Goal: Check status: Check status

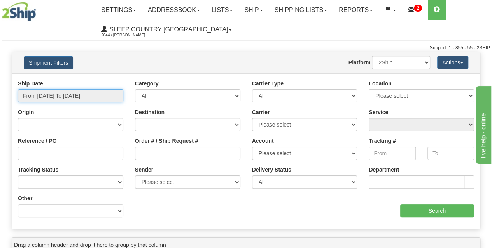
click at [64, 94] on input "From [DATE] To [DATE]" at bounding box center [70, 95] width 105 height 13
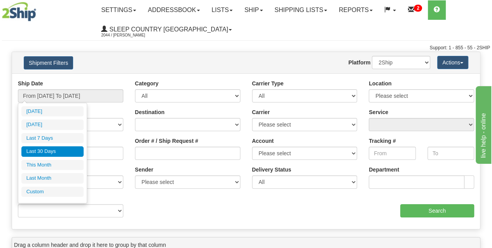
click at [51, 150] on li "Last 30 Days" at bounding box center [52, 152] width 62 height 10
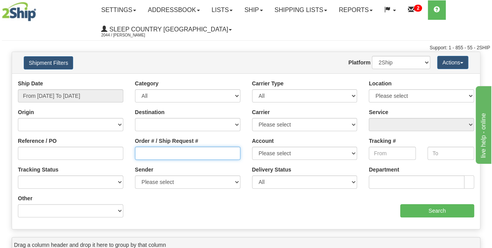
click at [140, 147] on input "Order # / Ship Request #" at bounding box center [187, 153] width 105 height 13
paste input "9002I166788"
type input "9002I166788"
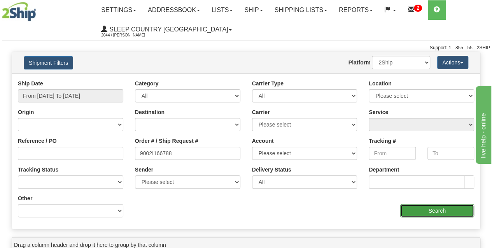
click at [407, 215] on input "Search" at bounding box center [437, 210] width 74 height 13
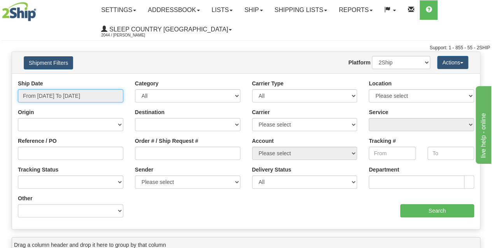
click at [54, 95] on input "From 10/14/2025 To 10/15/2025" at bounding box center [70, 95] width 105 height 13
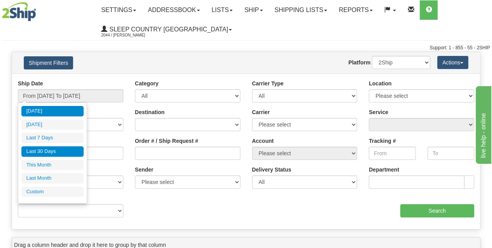
click at [45, 154] on li "Last 30 Days" at bounding box center [52, 152] width 62 height 10
type input "From [DATE] To [DATE]"
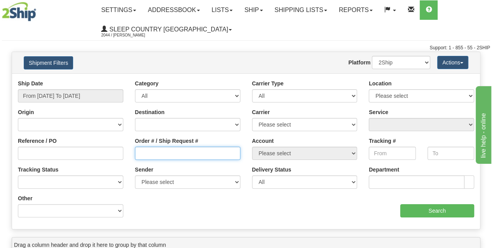
click at [166, 154] on input "Order # / Ship Request #" at bounding box center [187, 153] width 105 height 13
paste input "9002I166788"
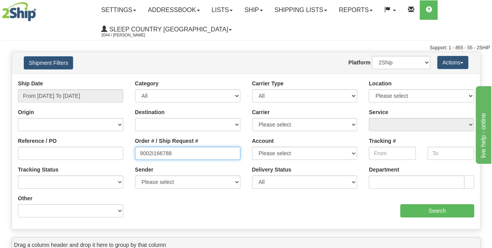
type input "9002I166788"
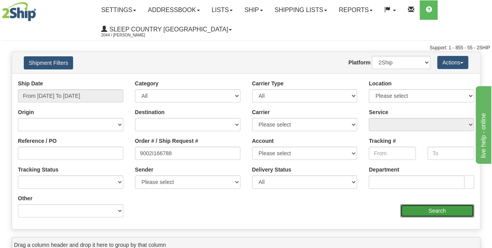
click at [427, 210] on input "Search" at bounding box center [437, 210] width 74 height 13
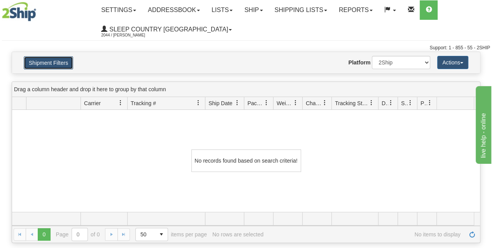
click at [47, 57] on button "Shipment Filters" at bounding box center [48, 62] width 49 height 13
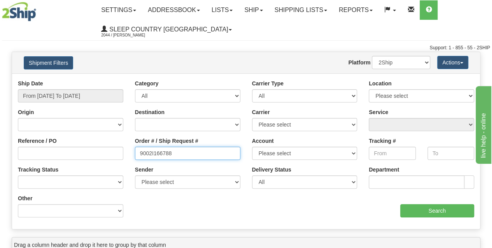
drag, startPoint x: 194, startPoint y: 154, endPoint x: 79, endPoint y: 157, distance: 114.3
click at [82, 80] on div "Reference / PO Order # / Ship Request # 9002I166788 Account Please select Canad…" at bounding box center [246, 80] width 468 height 0
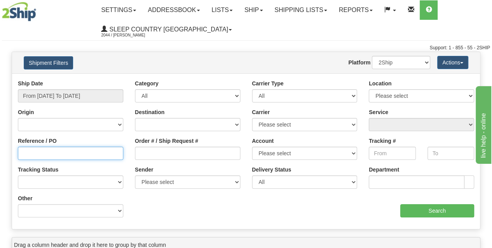
click at [45, 157] on input "Reference / PO" at bounding box center [70, 153] width 105 height 13
type input "3011812"
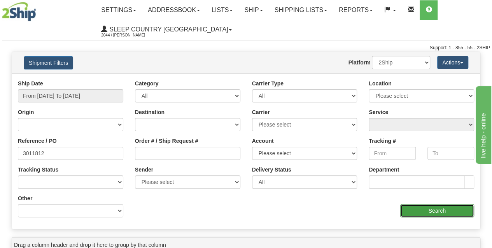
click at [412, 210] on input "Search" at bounding box center [437, 210] width 74 height 13
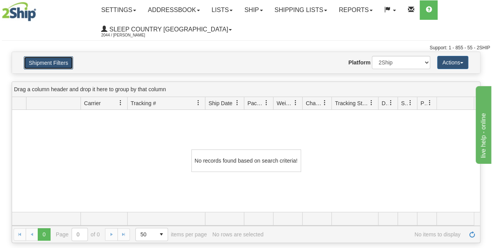
click at [57, 65] on button "Shipment Filters" at bounding box center [48, 62] width 49 height 13
